Goal: Check status

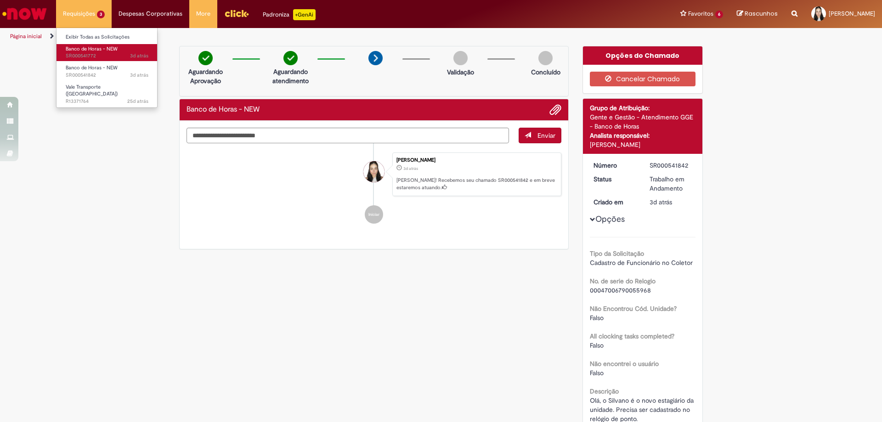
click at [118, 51] on link "Banco de Horas - NEW 3d atrás 3 dias atrás SR000541772" at bounding box center [107, 52] width 101 height 17
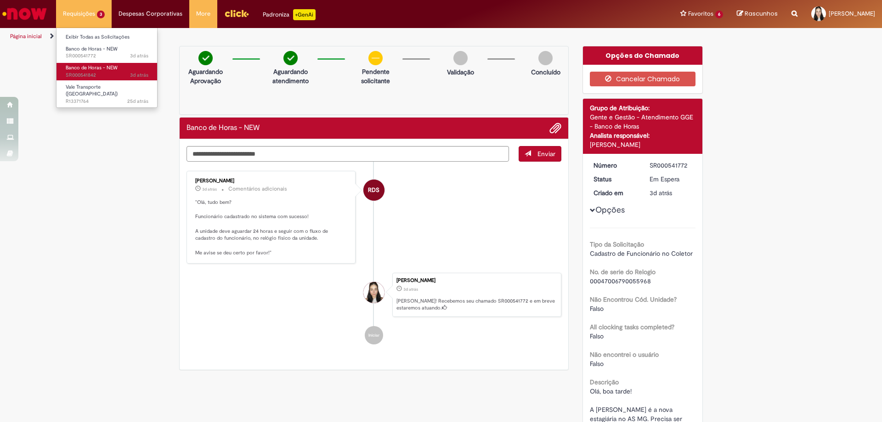
click at [111, 67] on span "Banco de Horas - NEW" at bounding box center [92, 67] width 52 height 7
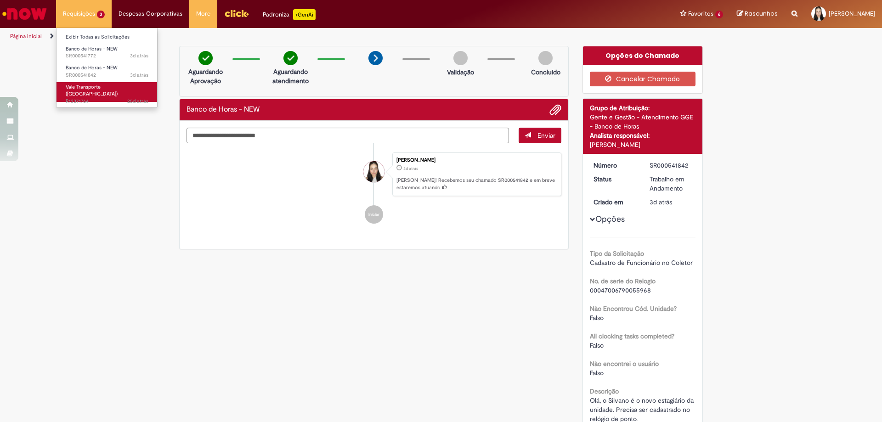
click at [87, 89] on span "Vale Transporte ([GEOGRAPHIC_DATA])" at bounding box center [92, 91] width 52 height 14
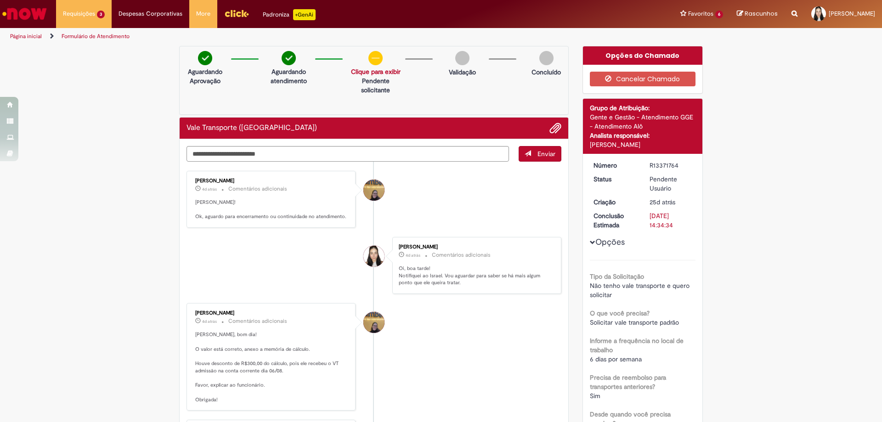
click at [23, 12] on img "Ir para a Homepage" at bounding box center [24, 14] width 47 height 18
